Goal: Task Accomplishment & Management: Complete application form

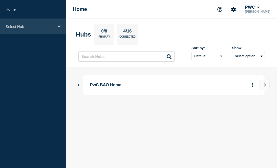
click at [55, 29] on div "Select Hub" at bounding box center [33, 26] width 66 height 15
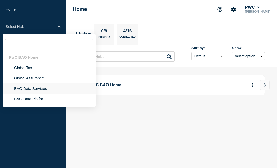
click at [65, 93] on li "BAO Data Services" at bounding box center [49, 98] width 93 height 10
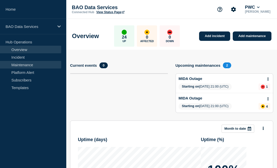
click at [45, 65] on link "Maintenance" at bounding box center [30, 65] width 61 height 8
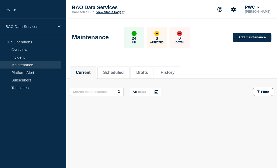
click at [249, 44] on div "Maintenance 24 Up 0 Affected 0 Down Add maintenance" at bounding box center [171, 35] width 211 height 31
click at [250, 40] on link "Add maintenance" at bounding box center [252, 37] width 38 height 9
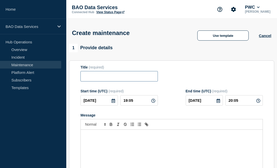
click at [133, 80] on input "Title" at bounding box center [119, 76] width 77 height 10
click at [123, 81] on input "Title" at bounding box center [119, 76] width 77 height 10
type input "h"
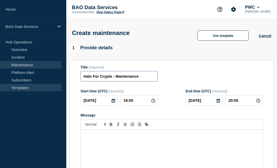
type input "Halo For Crypto - Maintenance"
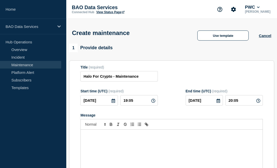
click at [140, 137] on p "Message" at bounding box center [172, 134] width 175 height 5
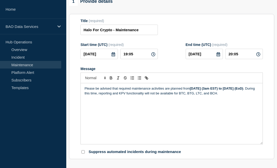
scroll to position [47, 0]
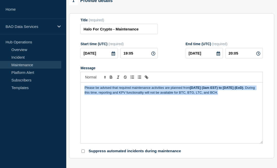
drag, startPoint x: 113, startPoint y: 112, endPoint x: 80, endPoint y: 70, distance: 53.1
click at [80, 70] on section "Title (required) Halo For Crypto - Maintenance Start time (UTC) (required) 2025…" at bounding box center [171, 85] width 205 height 145
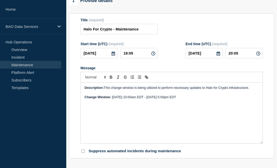
drag, startPoint x: 105, startPoint y: 91, endPoint x: 295, endPoint y: 110, distance: 190.7
click at [277, 110] on html "Home BAO Data Services Hub Operations Overview Incident Maintenance Platform Al…" at bounding box center [138, 37] width 277 height 168
click at [168, 105] on div "Description: This change window is being utilized to perform necessary updates …" at bounding box center [172, 112] width 182 height 61
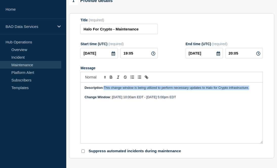
drag, startPoint x: 105, startPoint y: 94, endPoint x: 250, endPoint y: 92, distance: 144.6
click at [249, 89] on span "This change window is being utilized to perform necessary updates to Halo for C…" at bounding box center [176, 88] width 145 height 4
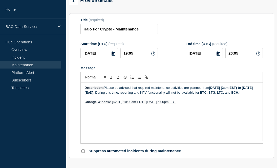
drag, startPoint x: 212, startPoint y: 93, endPoint x: 129, endPoint y: 98, distance: 82.5
click at [129, 94] on strong "Friday August 21st (3am EST) to Monday August 25th (EoD)" at bounding box center [169, 90] width 169 height 8
copy strong "Friday August 21st (3am EST) to Monday August 25th (EoD"
drag, startPoint x: 112, startPoint y: 112, endPoint x: 235, endPoint y: 111, distance: 122.3
click at [235, 104] on p "Change Window : Thursday, January 30th @ 10:00am EDT - Thursday, January 30th @…" at bounding box center [172, 102] width 175 height 5
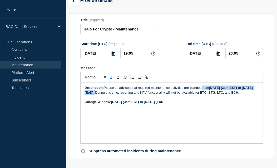
drag, startPoint x: 133, startPoint y: 99, endPoint x: 203, endPoint y: 93, distance: 70.9
click at [203, 93] on p "Description: Please be advised that required maintenance activities are planned…" at bounding box center [172, 89] width 175 height 9
click at [190, 95] on p "Description: Please be advised that required maintenance activities are planned…" at bounding box center [172, 89] width 175 height 9
click at [189, 95] on p "Description: Please be advised that required maintenance activities are planned…" at bounding box center [172, 89] width 175 height 9
click at [133, 95] on p "Description: Please be advised that required maintenance activities are planned…" at bounding box center [172, 89] width 175 height 9
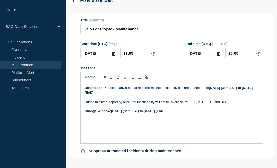
click at [210, 93] on p "Description: Please be advised that required maintenance activities are planned…" at bounding box center [172, 89] width 175 height 9
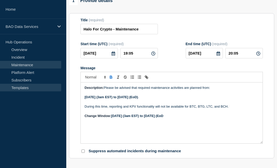
drag, startPoint x: 106, startPoint y: 93, endPoint x: 37, endPoint y: 90, distance: 68.4
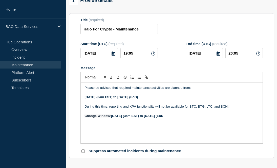
drag, startPoint x: 213, startPoint y: 118, endPoint x: 60, endPoint y: 144, distance: 155.9
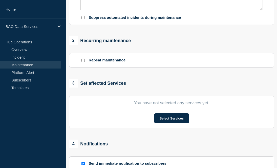
scroll to position [189, 0]
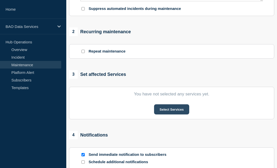
click at [168, 114] on button "Select Services" at bounding box center [171, 109] width 35 height 10
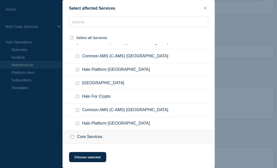
scroll to position [200, 0]
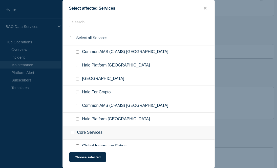
click at [101, 95] on span "Halo For Crypto" at bounding box center [96, 92] width 29 height 5
click at [78, 94] on input "Halo For Crypto checkbox" at bounding box center [77, 91] width 3 height 3
checkbox input "true"
click at [92, 158] on button "Choose selected" at bounding box center [87, 157] width 37 height 10
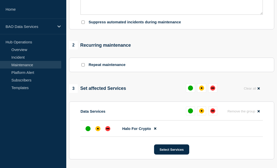
scroll to position [178, 0]
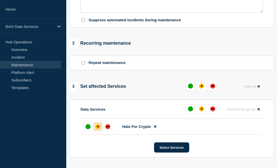
click at [98, 131] on div at bounding box center [97, 126] width 9 height 9
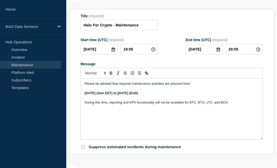
scroll to position [48, 0]
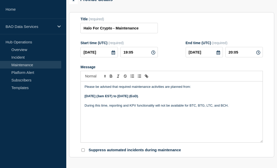
click at [114, 54] on icon at bounding box center [114, 52] width 4 height 4
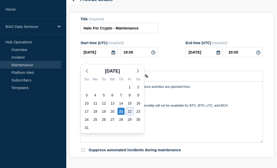
click at [131, 110] on div "22" at bounding box center [129, 111] width 7 height 7
type input "2025-08-22"
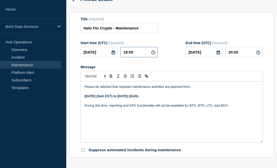
drag, startPoint x: 137, startPoint y: 54, endPoint x: 124, endPoint y: 55, distance: 12.5
click at [124, 55] on input "19:05" at bounding box center [139, 52] width 37 height 10
type input "07:00"
type input "08:00"
click at [220, 51] on input "2025-08-22" at bounding box center [204, 52] width 37 height 10
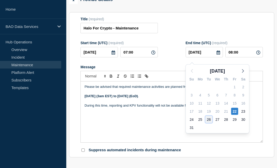
click at [207, 120] on div "26" at bounding box center [209, 119] width 7 height 7
type input "2025-08-26"
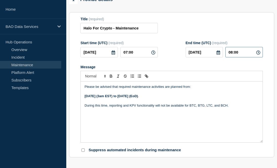
click at [231, 55] on input "08:00" at bounding box center [244, 52] width 37 height 10
type input "03:00"
click at [248, 20] on div "Title (required) Halo For Crypto - Maintenance" at bounding box center [172, 25] width 183 height 16
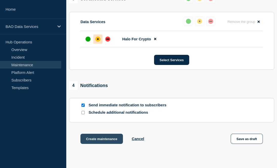
scroll to position [309, 0]
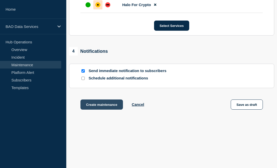
click at [109, 105] on button "Create maintenance" at bounding box center [102, 104] width 43 height 10
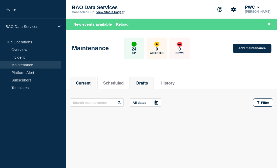
click at [152, 83] on li "Drafts" at bounding box center [142, 83] width 23 height 12
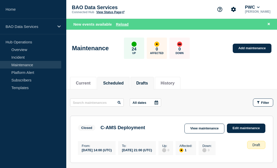
click at [117, 79] on li "Scheduled" at bounding box center [114, 83] width 32 height 12
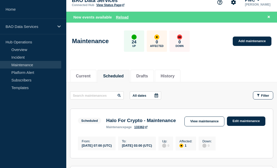
scroll to position [8, 0]
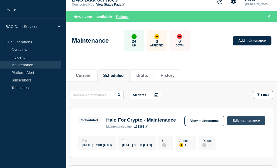
click at [240, 119] on link "Edit maintenance" at bounding box center [246, 120] width 38 height 9
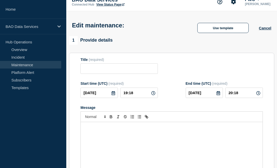
type input "Halo For Crypto - Maintenance"
type input "2025-08-22"
type input "07:00"
type input "2025-08-26"
type input "03:00"
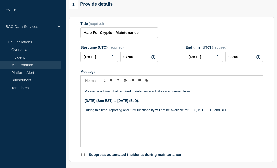
scroll to position [57, 0]
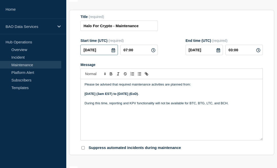
click at [112, 55] on input "2025-08-22" at bounding box center [99, 50] width 37 height 10
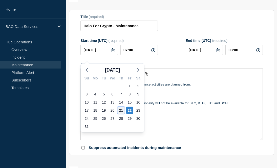
click at [121, 110] on div "21" at bounding box center [121, 110] width 7 height 7
type input "2025-08-21"
type input "2025-08-25"
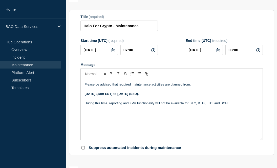
click at [90, 95] on strong "Friday August 21st (3am EST) to Monday August 25th (EoD)" at bounding box center [111, 94] width 53 height 4
click at [175, 132] on div "Please be advised that required maintenance activities are planned from: Thursd…" at bounding box center [172, 109] width 182 height 61
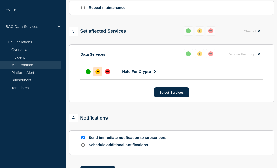
scroll to position [292, 0]
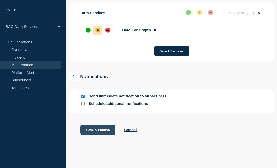
click at [100, 131] on button "Save & Publish" at bounding box center [98, 130] width 35 height 10
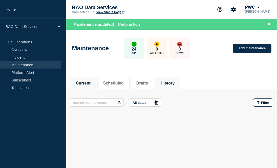
click at [163, 81] on button "History" at bounding box center [168, 83] width 14 height 5
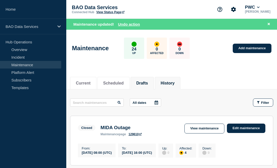
click at [145, 86] on li "Drafts" at bounding box center [142, 83] width 23 height 12
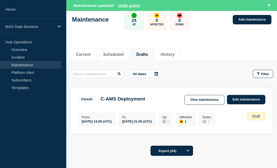
scroll to position [32, 0]
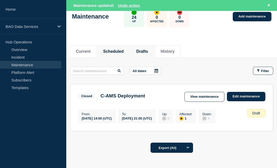
click at [116, 49] on button "Scheduled" at bounding box center [113, 51] width 21 height 5
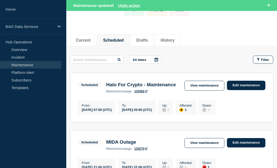
scroll to position [44, 0]
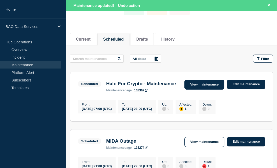
click at [217, 83] on link "View maintenance" at bounding box center [205, 85] width 40 height 10
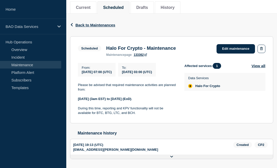
scroll to position [87, 0]
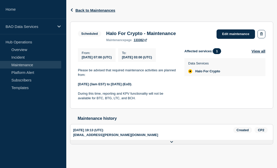
click at [171, 142] on icon at bounding box center [171, 141] width 3 height 3
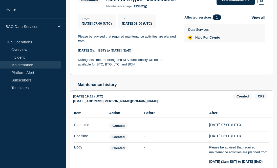
scroll to position [146, 0]
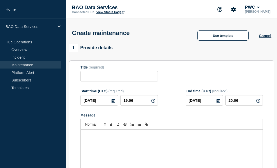
click at [45, 63] on link "Maintenance" at bounding box center [30, 65] width 61 height 8
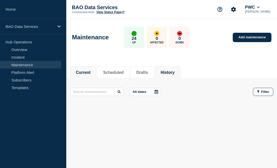
click at [161, 75] on li "History" at bounding box center [168, 72] width 26 height 12
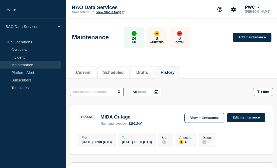
click at [95, 91] on input "text" at bounding box center [97, 92] width 54 height 8
type input "v"
type input "crypto"
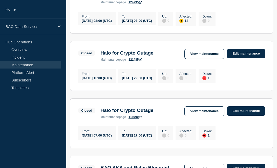
scroll to position [132, 0]
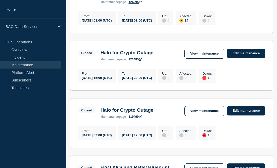
click at [134, 61] on link "121485" at bounding box center [135, 59] width 13 height 4
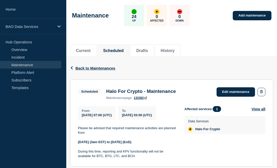
scroll to position [27, 0]
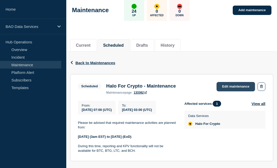
click at [241, 89] on link "Edit maintenance" at bounding box center [236, 86] width 38 height 9
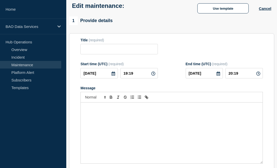
type input "Halo For Crypto - Maintenance"
type input "2025-08-22"
type input "07:00"
type input "2025-08-26"
type input "03:00"
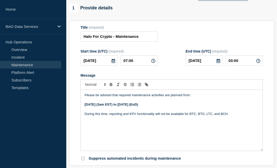
scroll to position [57, 0]
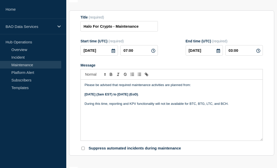
click at [114, 53] on icon at bounding box center [113, 51] width 4 height 4
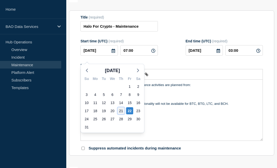
click at [122, 110] on div "21" at bounding box center [121, 110] width 7 height 7
type input "2025-08-21"
type input "2025-08-25"
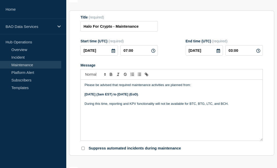
click at [158, 67] on div "Message" at bounding box center [172, 65] width 183 height 4
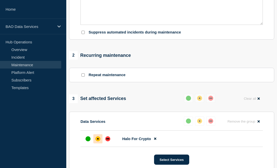
scroll to position [292, 0]
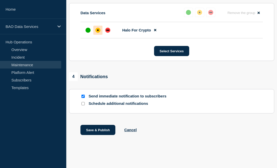
click at [113, 96] on p "Send immediate notification to subscribers" at bounding box center [129, 96] width 81 height 5
click at [85, 95] on input "Send immediate notification to subscribers" at bounding box center [83, 95] width 3 height 3
checkbox input "false"
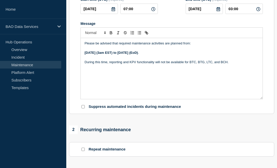
scroll to position [0, 0]
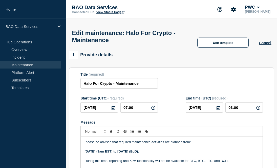
click at [164, 58] on div "1 Provide details" at bounding box center [171, 55] width 205 height 9
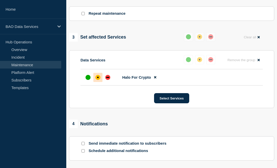
scroll to position [292, 0]
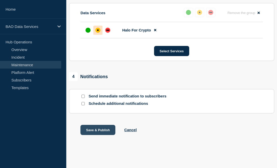
click at [102, 132] on button "Save & Publish" at bounding box center [98, 130] width 35 height 10
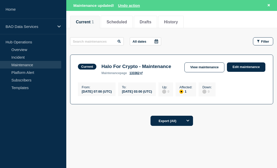
scroll to position [68, 0]
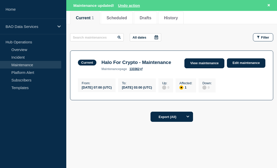
click at [210, 62] on link "View maintenance" at bounding box center [205, 63] width 40 height 10
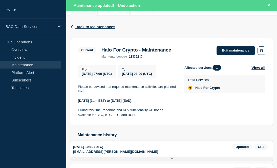
scroll to position [77, 0]
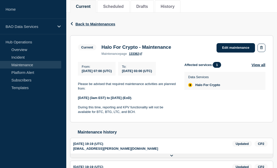
scroll to position [88, 0]
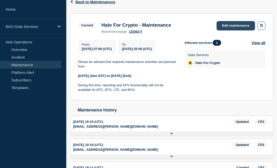
click at [236, 27] on link "Edit maintenance" at bounding box center [236, 25] width 38 height 9
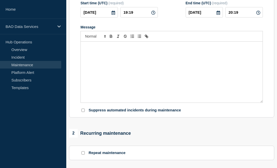
type input "Halo For Crypto - Maintenance"
type input "07:00"
type input "[DATE]"
type input "03:00"
checkbox input "false"
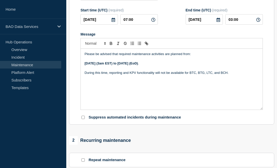
click at [88, 65] on strong "[DATE] (3am EST) to [DATE] (EoD)" at bounding box center [111, 63] width 53 height 4
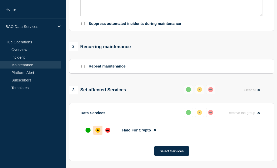
scroll to position [256, 0]
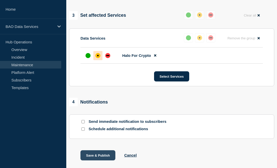
click at [101, 160] on button "Save & Publish" at bounding box center [98, 155] width 35 height 10
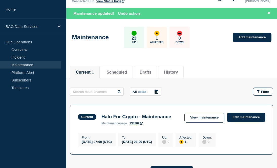
scroll to position [27, 0]
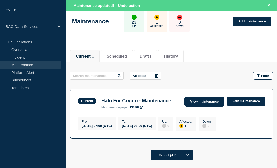
click at [202, 102] on link "View maintenance" at bounding box center [205, 101] width 40 height 10
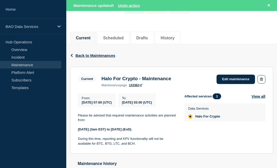
scroll to position [49, 0]
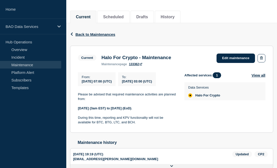
scroll to position [58, 0]
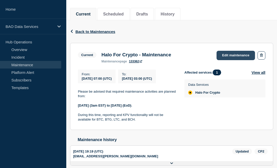
click at [234, 57] on link "Edit maintenance" at bounding box center [236, 55] width 38 height 9
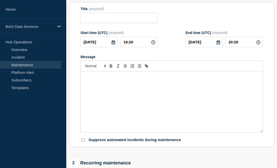
type input "Halo For Crypto - Maintenance"
type input "07:00"
type input "[DATE]"
type input "03:00"
checkbox input "false"
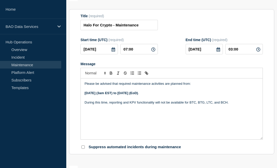
click at [89, 95] on strong "[DATE] (3am EST) to [DATE] (EoD)" at bounding box center [111, 93] width 53 height 4
click at [155, 134] on div "Please be advised that required maintenance activities are planned from: Thursd…" at bounding box center [172, 108] width 182 height 61
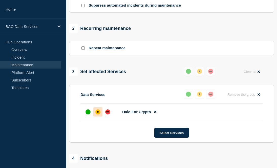
scroll to position [292, 0]
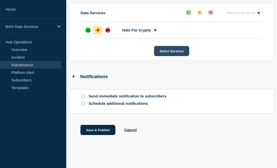
click at [173, 51] on button "Select Services" at bounding box center [171, 51] width 35 height 10
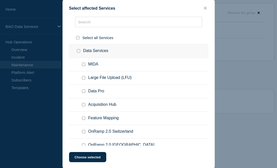
click at [203, 8] on button "close button" at bounding box center [206, 8] width 6 height 5
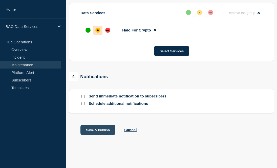
click at [107, 131] on button "Save & Publish" at bounding box center [98, 130] width 35 height 10
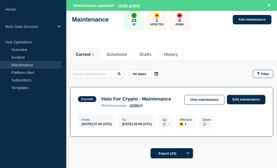
scroll to position [38, 0]
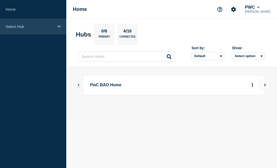
click at [49, 29] on p "Select Hub" at bounding box center [30, 26] width 49 height 4
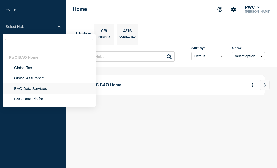
click at [35, 94] on li "BAO Data Services" at bounding box center [49, 98] width 93 height 10
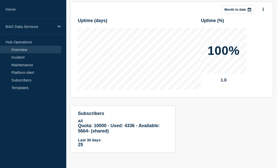
scroll to position [37, 0]
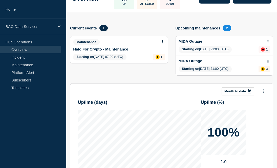
click at [122, 53] on div "Maintenance Halo For Crypto - Maintenance Starting on [DATE] 07:00 (UTC) 1" at bounding box center [119, 49] width 98 height 27
click at [163, 46] on div "Maintenance Halo For Crypto - Maintenance" at bounding box center [119, 45] width 92 height 12
click at [163, 44] on button at bounding box center [163, 42] width 4 height 4
click at [161, 54] on link "View maintenance" at bounding box center [162, 55] width 29 height 4
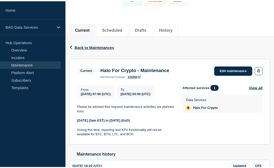
scroll to position [45, 0]
